Goal: Find specific page/section: Find specific page/section

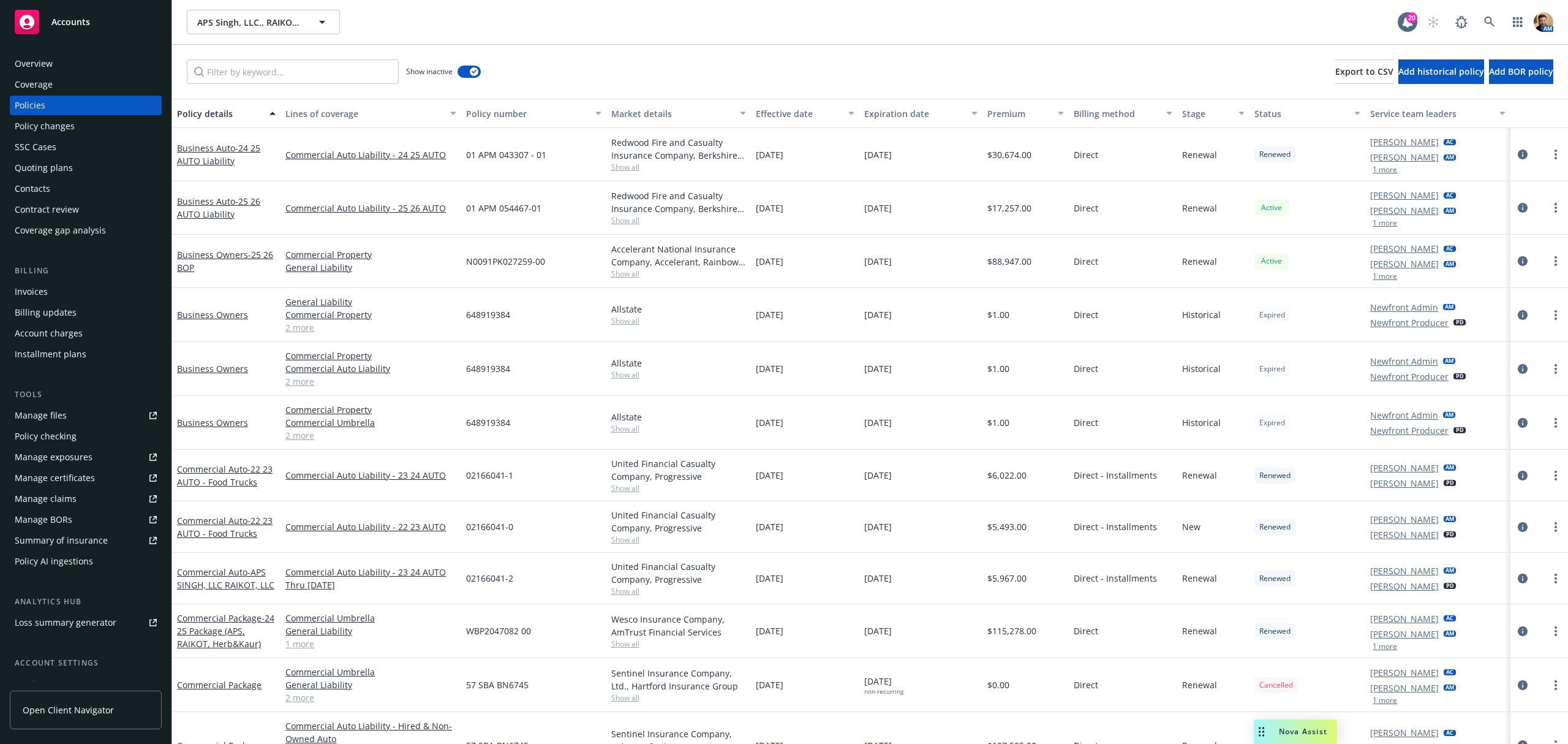
drag, startPoint x: 1364, startPoint y: 728, endPoint x: 1261, endPoint y: 729, distance: 103.0
click at [1261, 729] on icon "Drag to move" at bounding box center [1262, 732] width 6 height 10
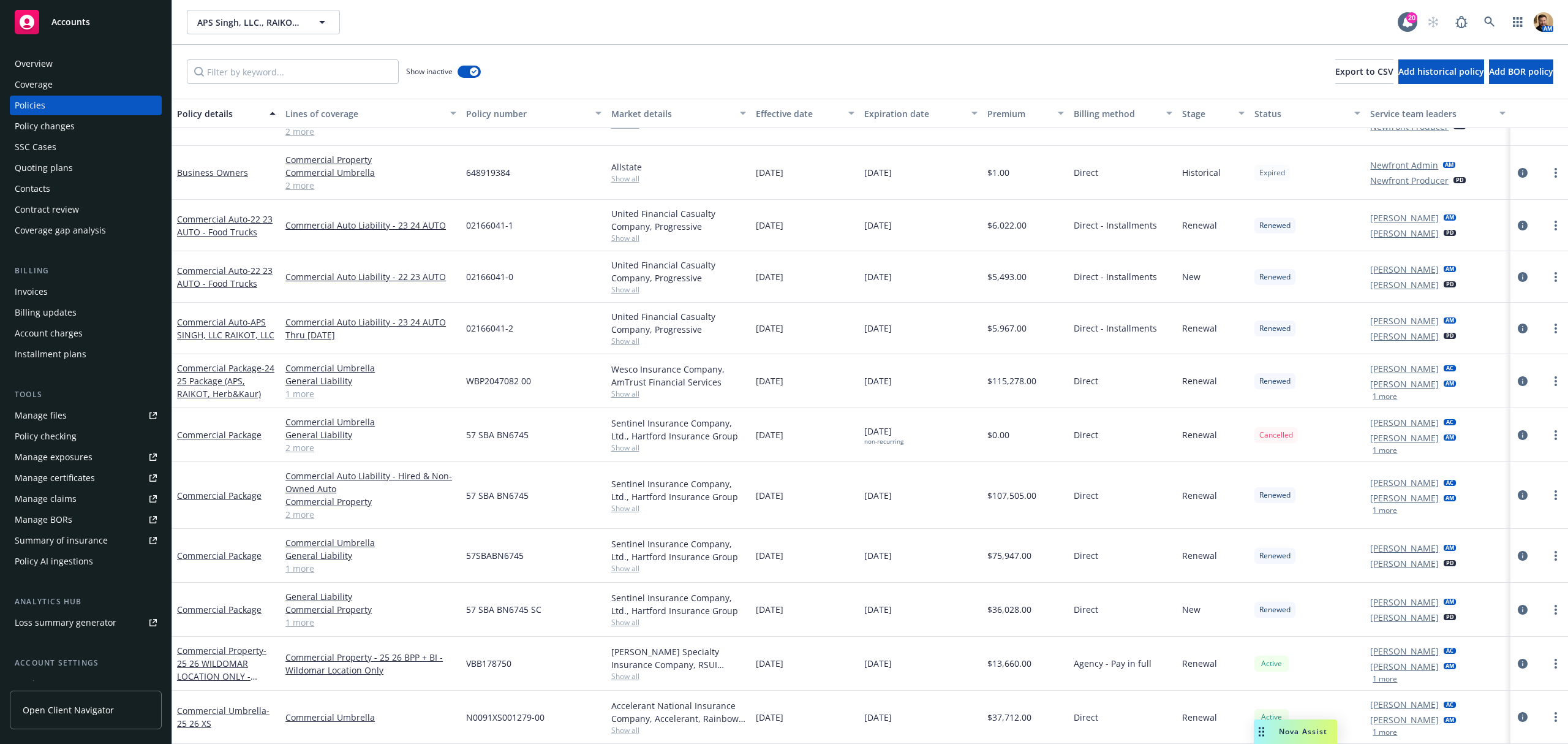
scroll to position [240, 0]
click at [1488, 19] on icon at bounding box center [1489, 22] width 11 height 11
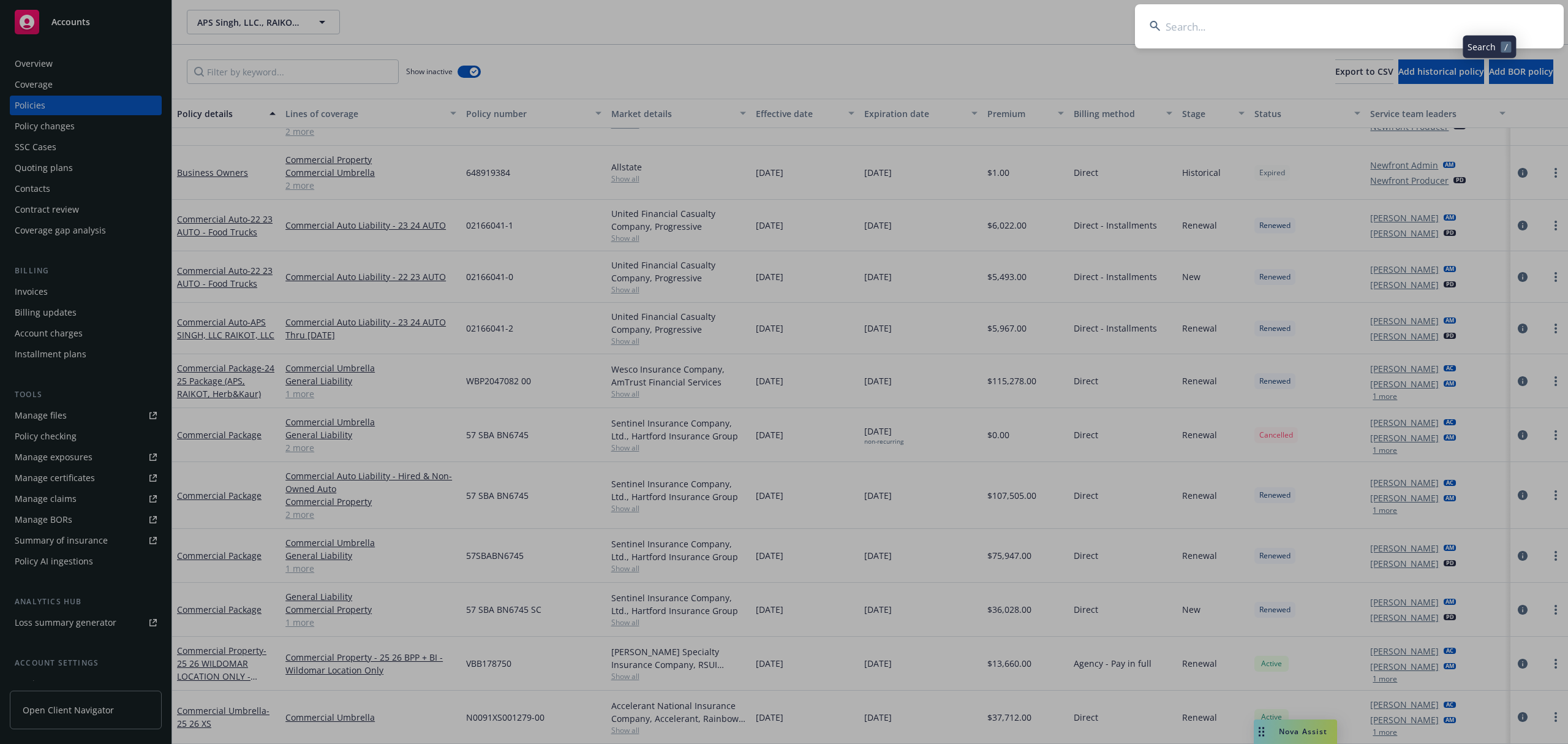
click at [1472, 20] on input at bounding box center [1350, 26] width 429 height 44
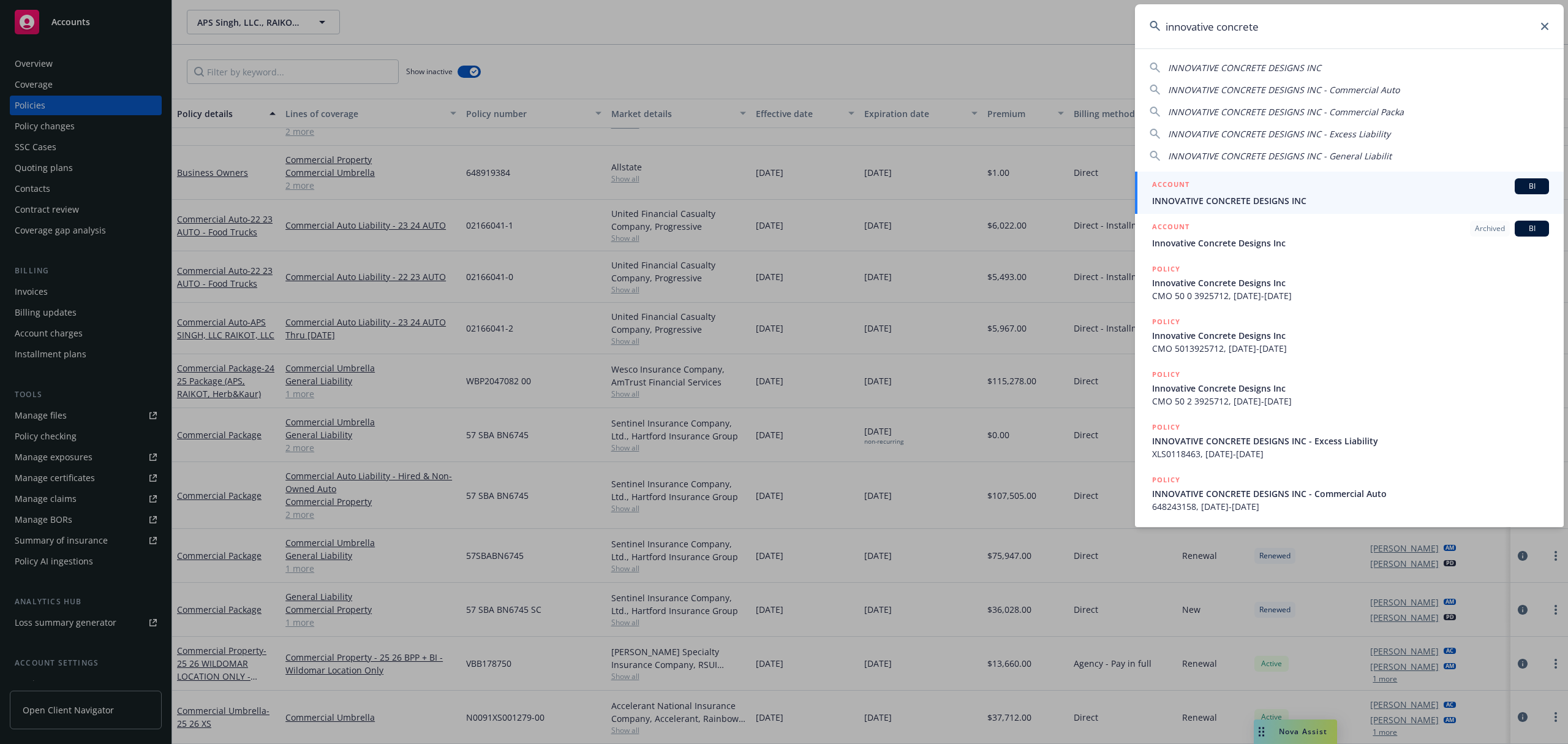
type input "innovative concrete"
click at [1272, 197] on span "INNOVATIVE CONCRETE DESIGNS INC" at bounding box center [1351, 201] width 397 height 13
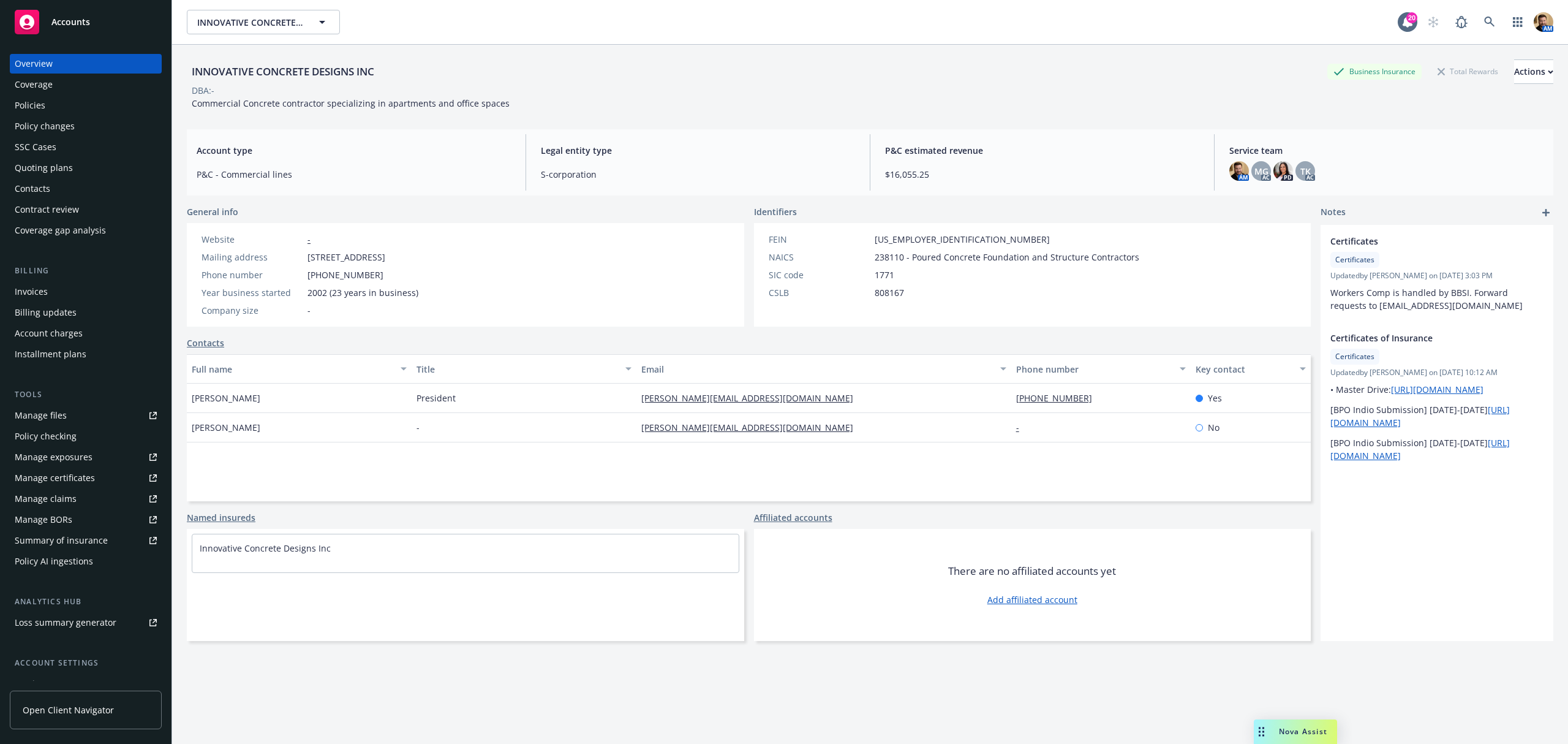
click at [33, 160] on div "Quoting plans" at bounding box center [43, 167] width 58 height 19
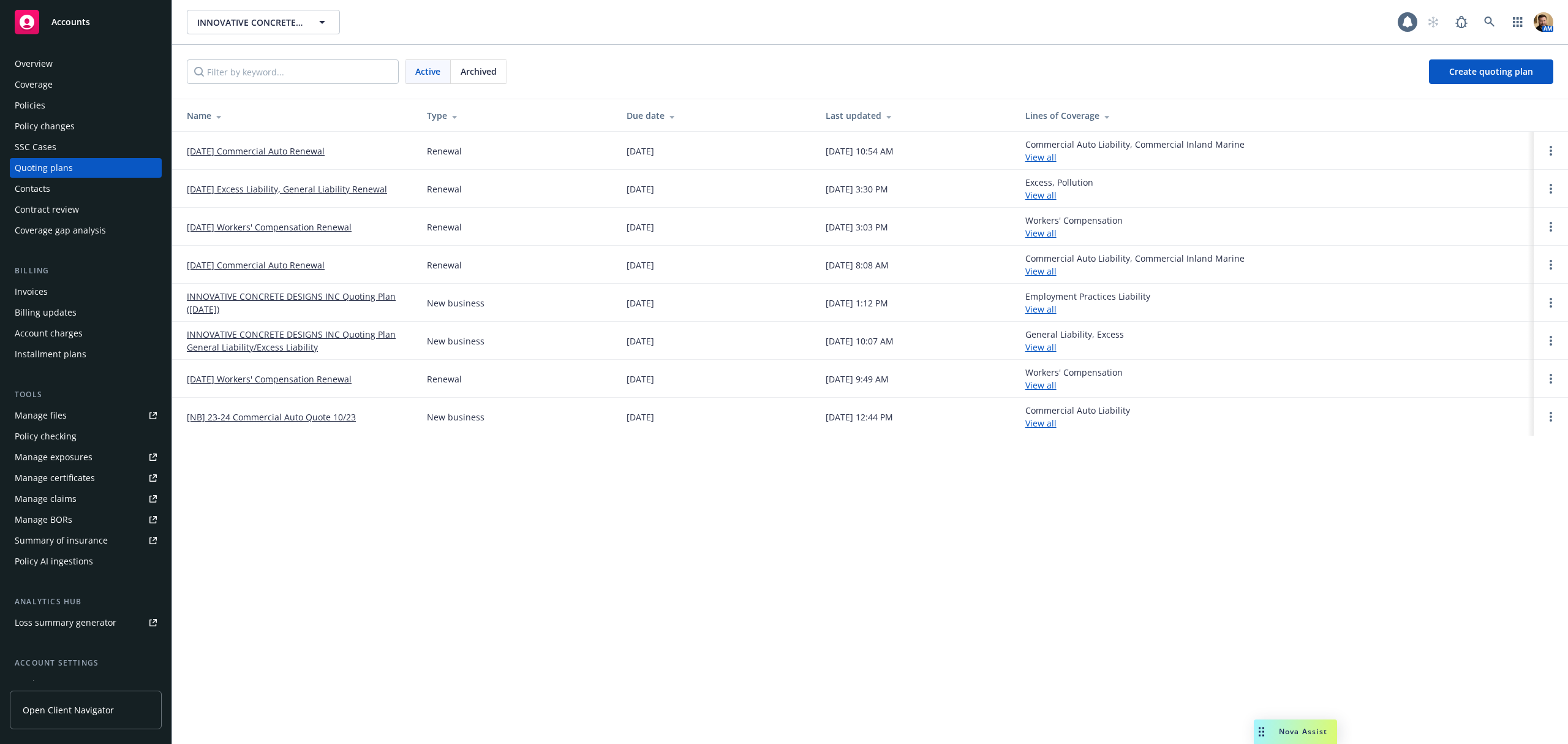
click at [273, 154] on link "[DATE] Commercial Auto Renewal" at bounding box center [255, 151] width 138 height 13
